Goal: Transaction & Acquisition: Purchase product/service

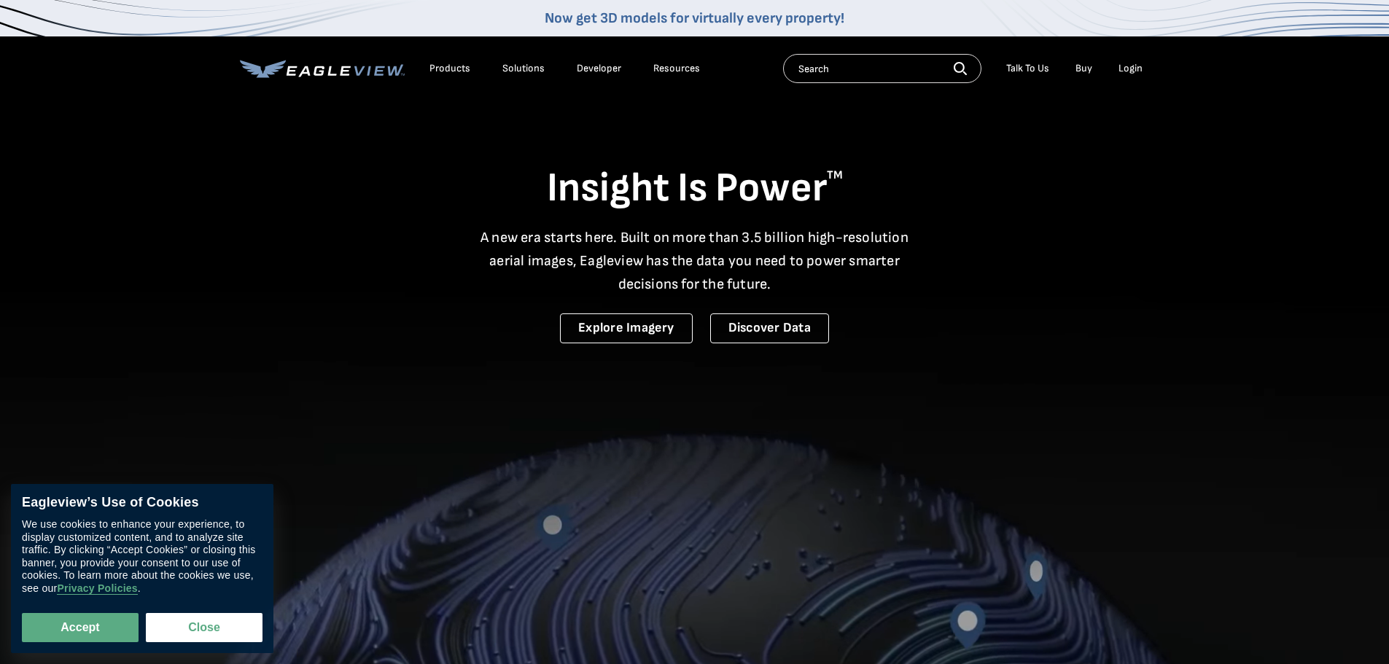
click at [450, 67] on div "Products" at bounding box center [449, 68] width 41 height 13
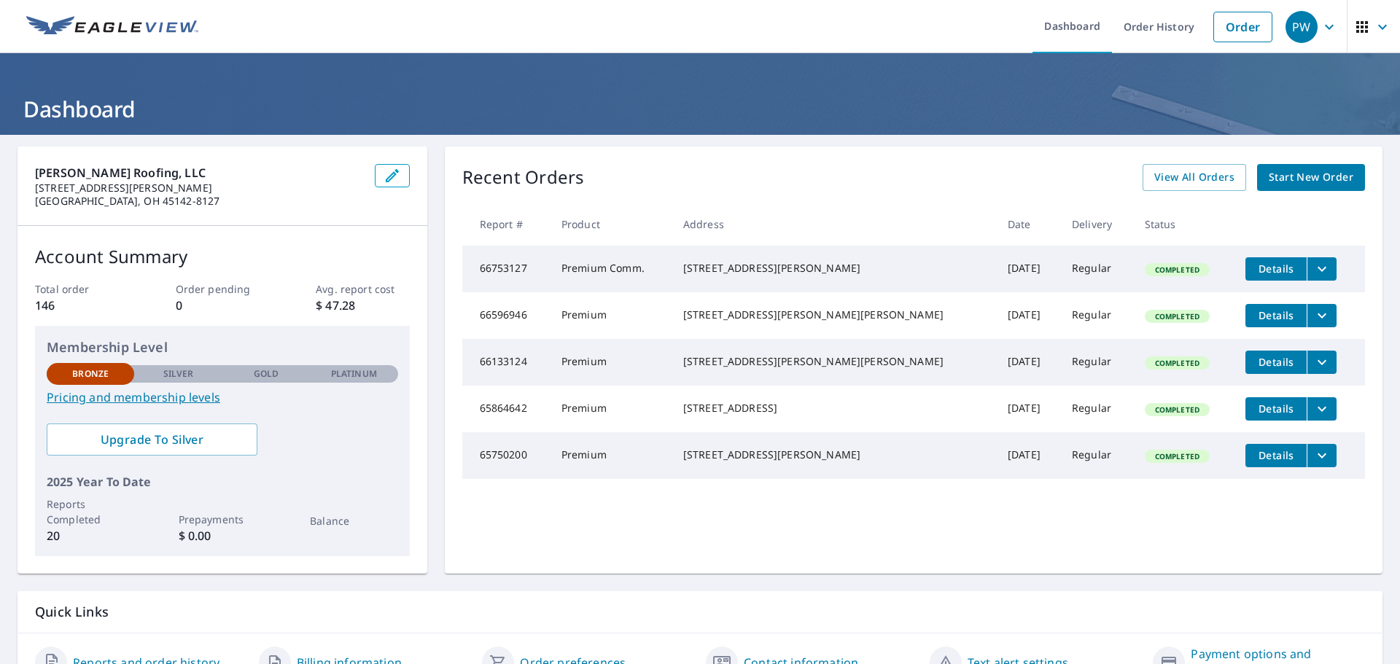
click at [1297, 178] on span "Start New Order" at bounding box center [1311, 177] width 85 height 18
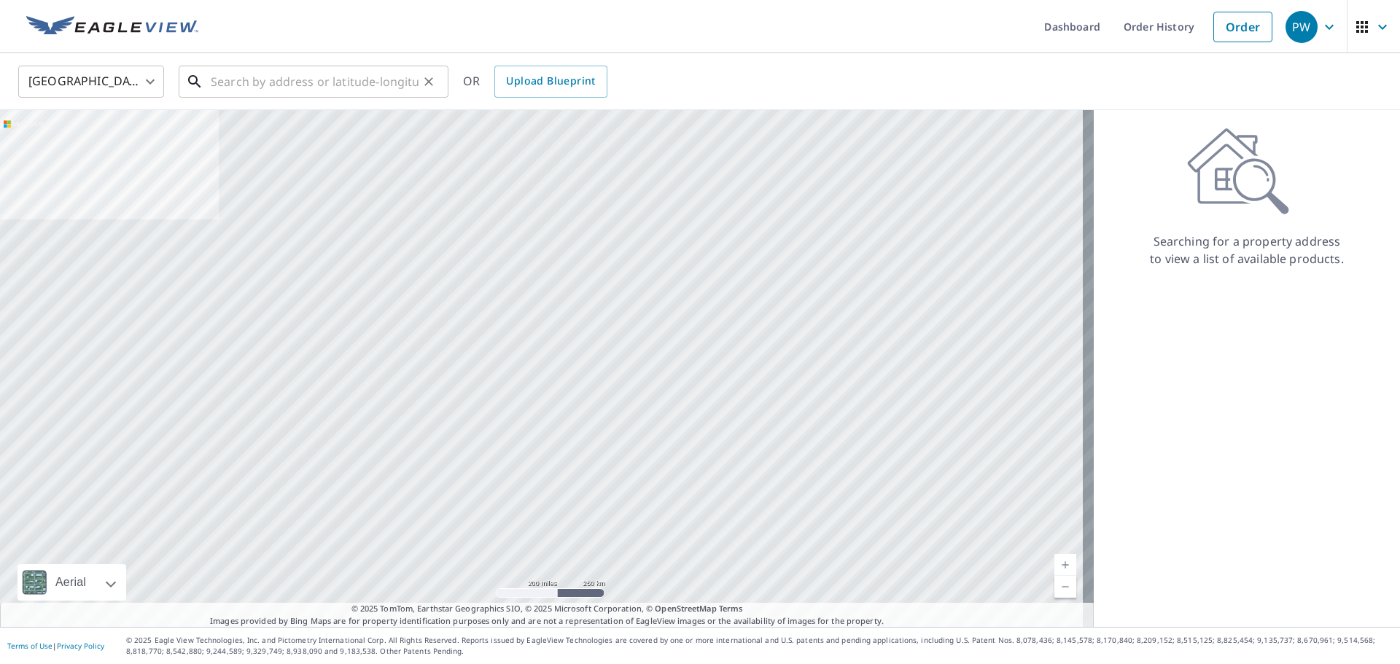
click at [257, 77] on input "text" at bounding box center [315, 81] width 208 height 41
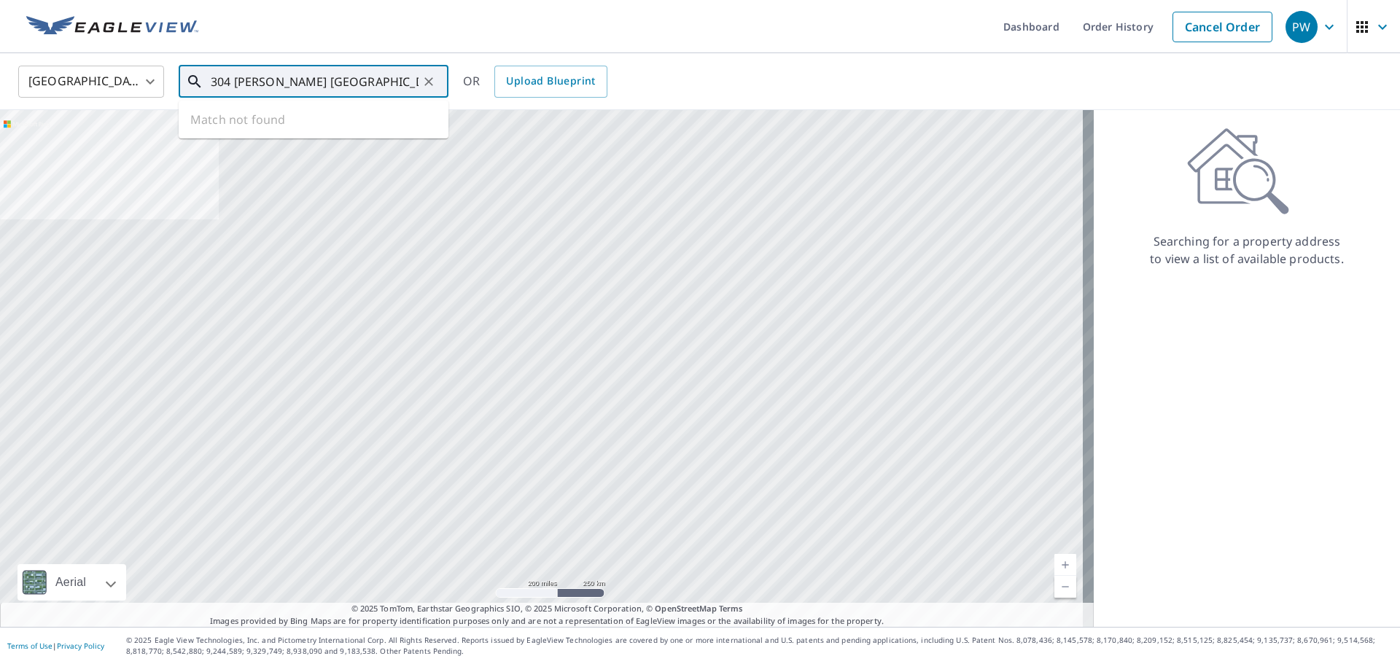
click at [727, 118] on div at bounding box center [547, 368] width 1094 height 517
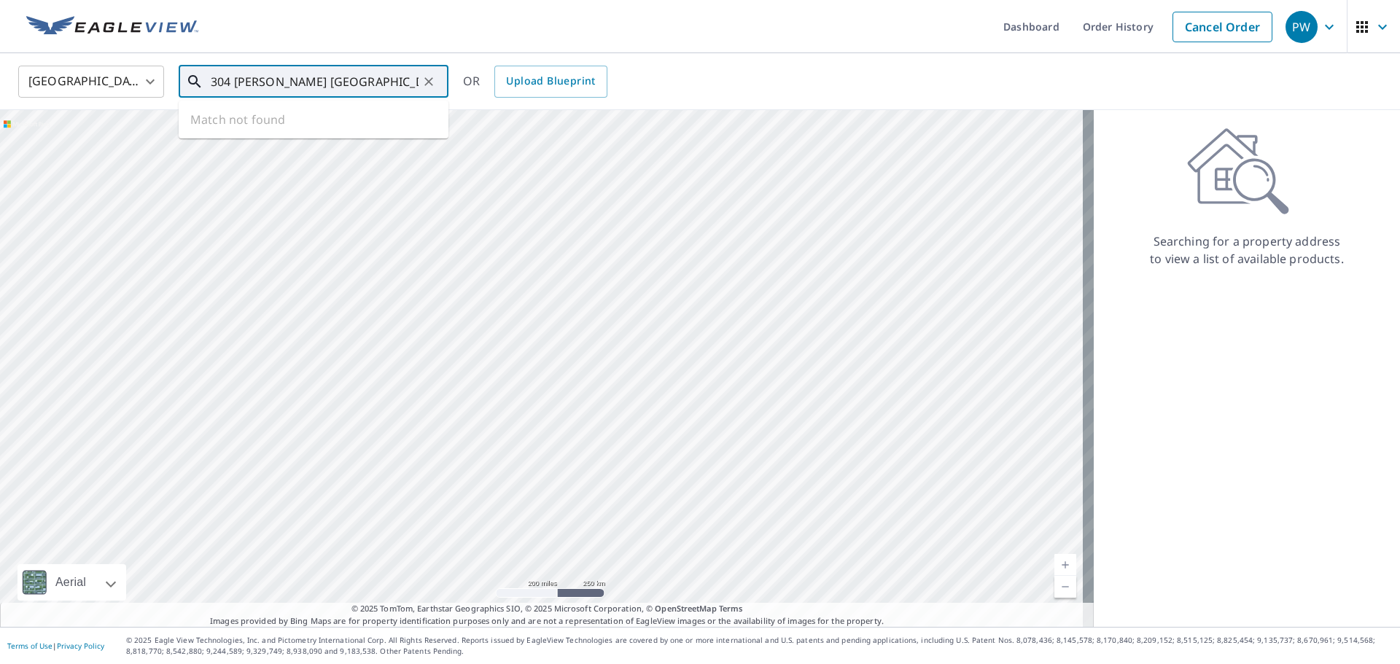
click at [258, 81] on input "304 kaylean Plaza Hillsboro Ohio" at bounding box center [315, 81] width 208 height 41
click at [264, 133] on p "Hillsboro, OH 45133" at bounding box center [322, 140] width 229 height 15
type input "304 Kayrean Plaza Hillsboro, OH 45133"
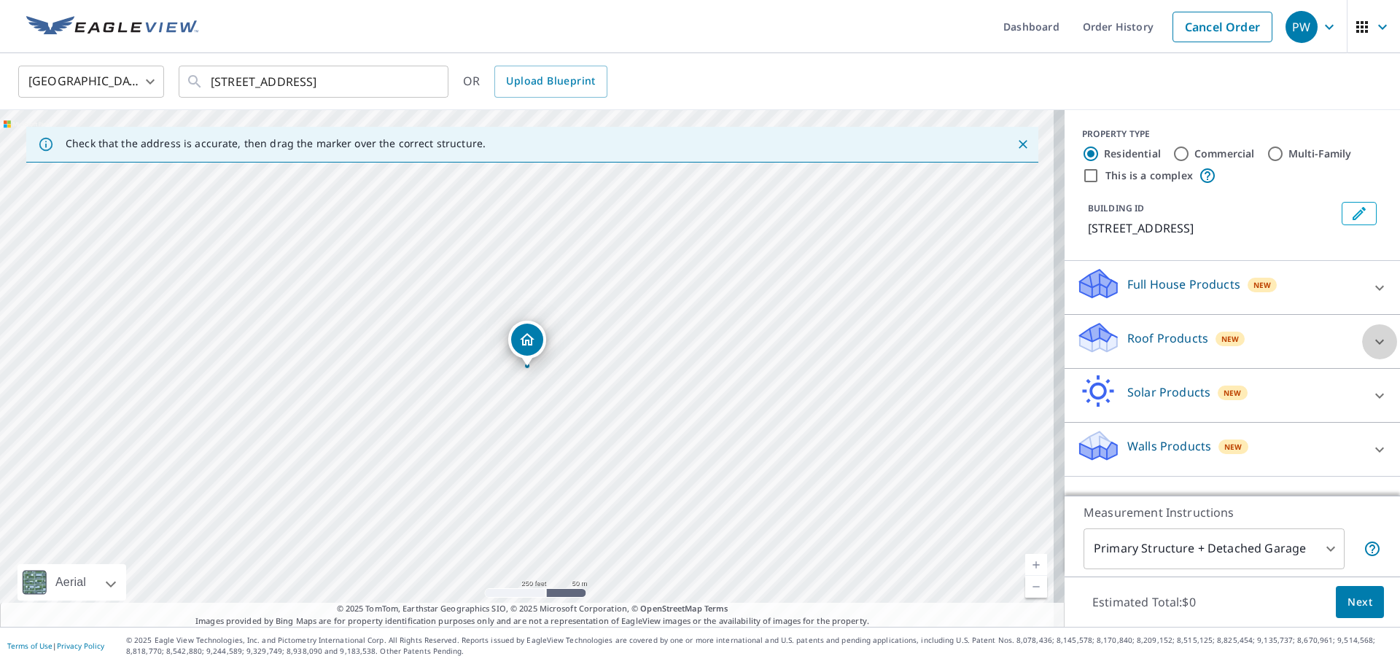
click at [1371, 343] on icon at bounding box center [1379, 341] width 17 height 17
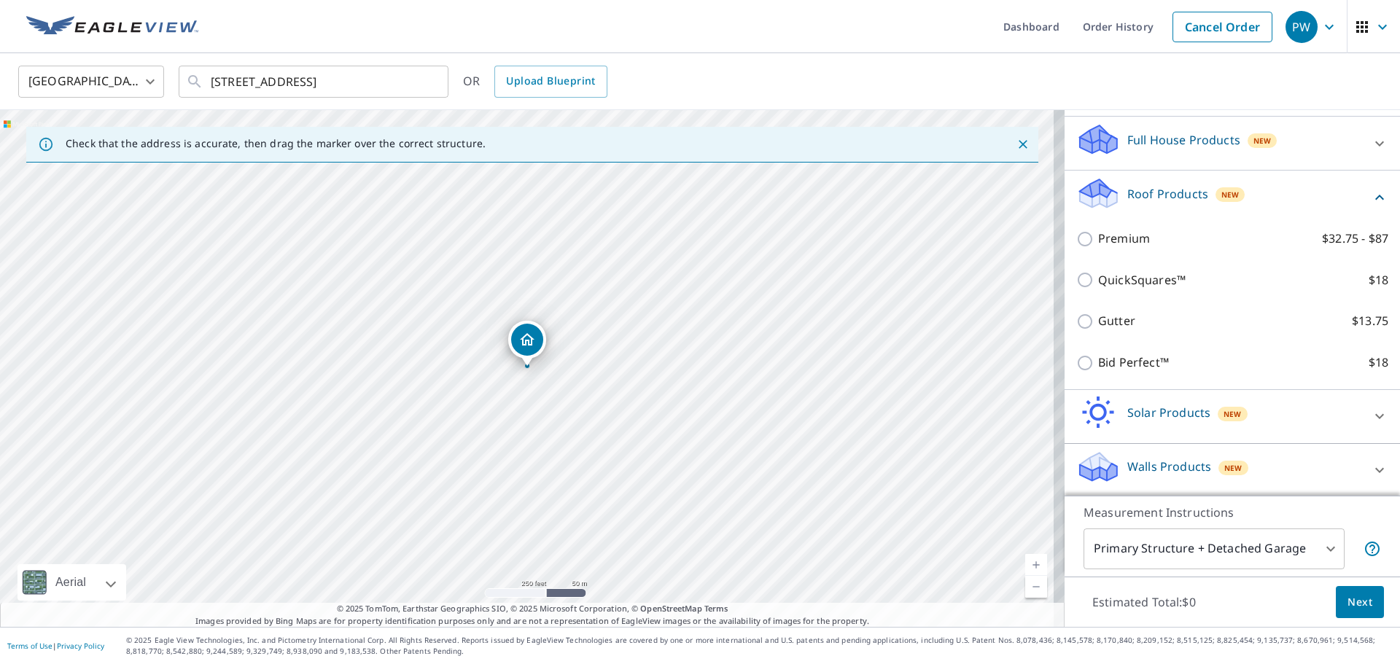
scroll to position [146, 0]
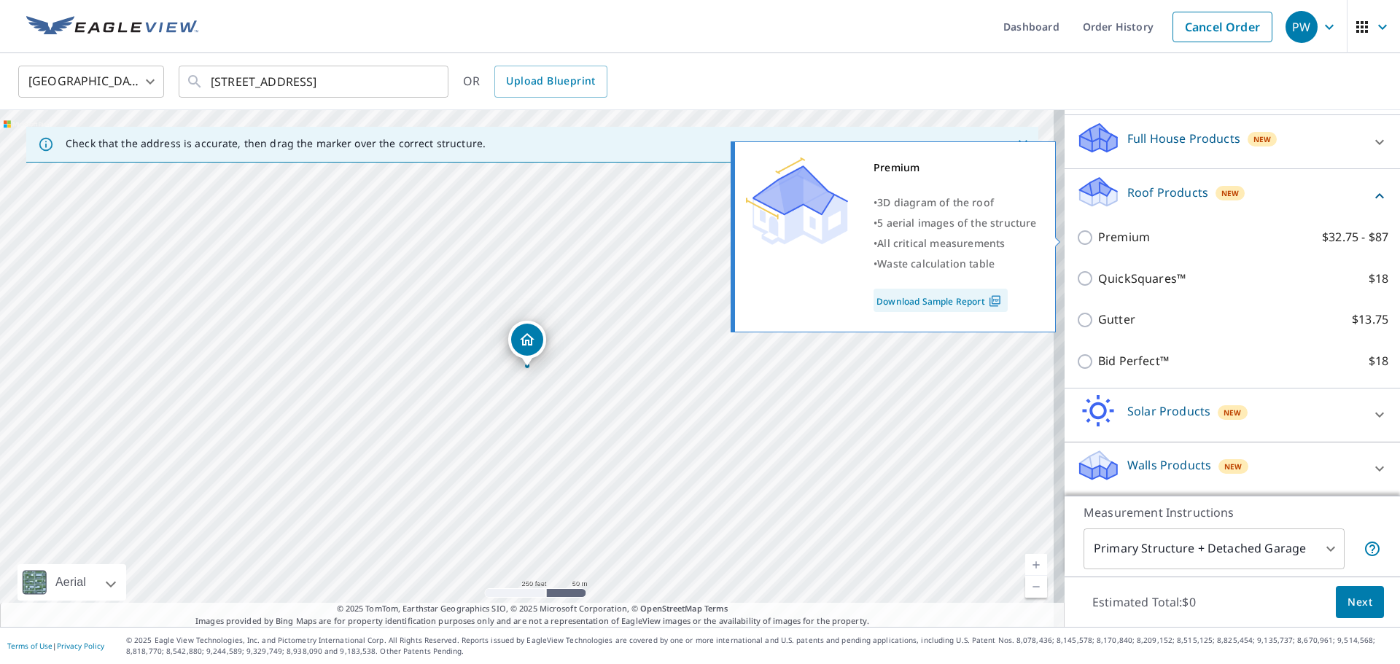
click at [1125, 233] on p "Premium" at bounding box center [1124, 237] width 52 height 18
click at [1098, 233] on input "Premium $32.75 - $87" at bounding box center [1087, 237] width 22 height 17
checkbox input "true"
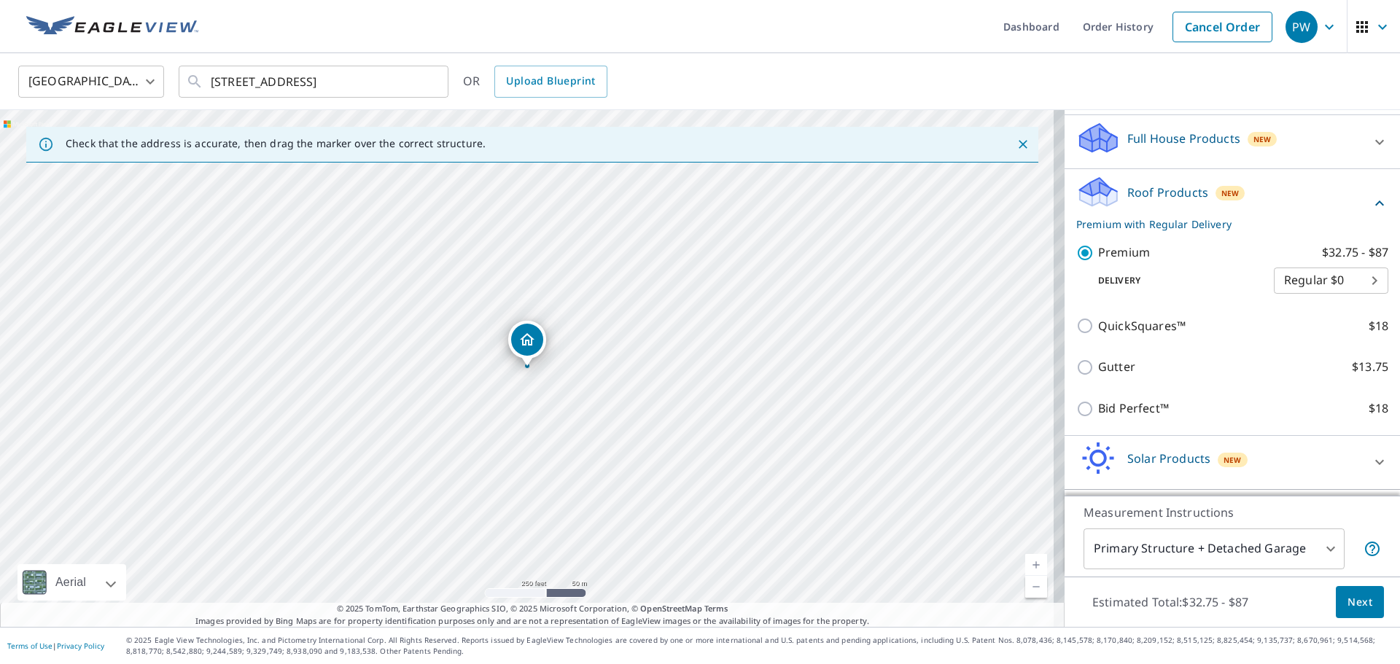
scroll to position [194, 0]
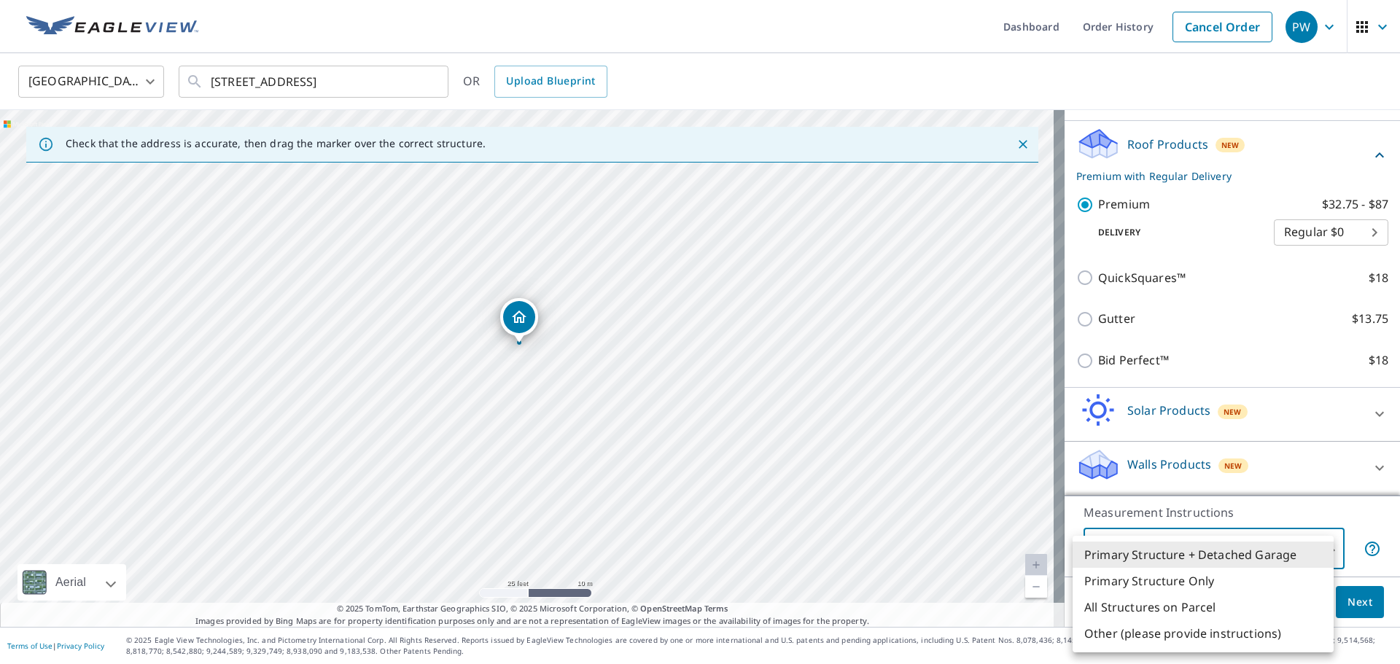
click at [1263, 552] on body "PW PW Dashboard Order History Cancel Order PW United States US ​ 304 Kayrean Pl…" at bounding box center [700, 332] width 1400 height 664
click at [1153, 585] on li "Primary Structure Only" at bounding box center [1202, 581] width 261 height 26
type input "2"
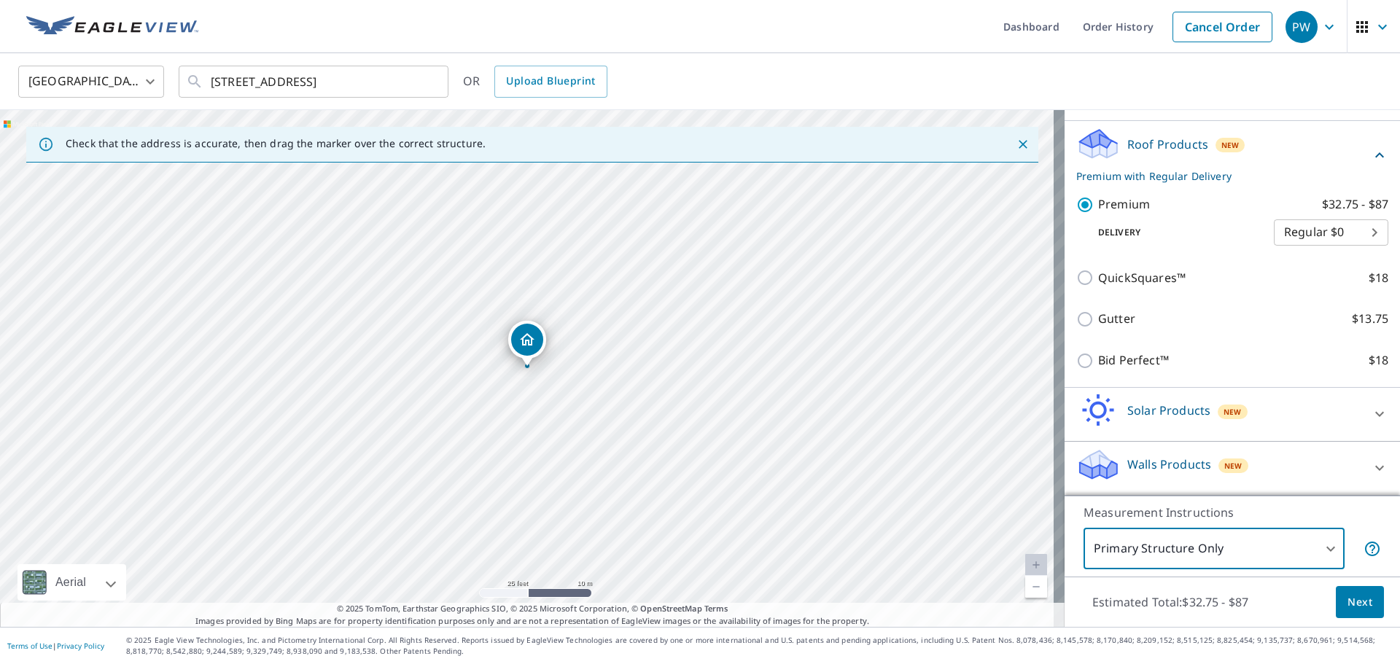
click at [1358, 607] on span "Next" at bounding box center [1359, 602] width 25 height 18
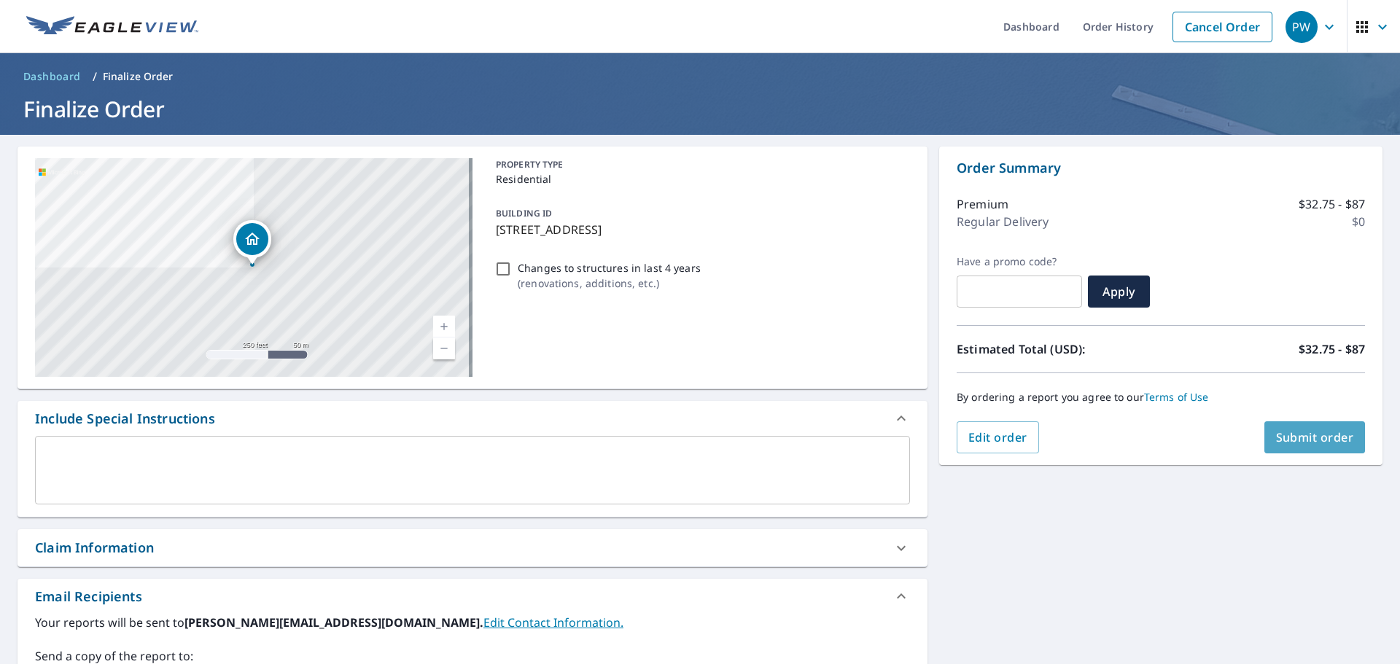
click at [1300, 441] on span "Submit order" at bounding box center [1315, 437] width 78 height 16
